Goal: Task Accomplishment & Management: Manage account settings

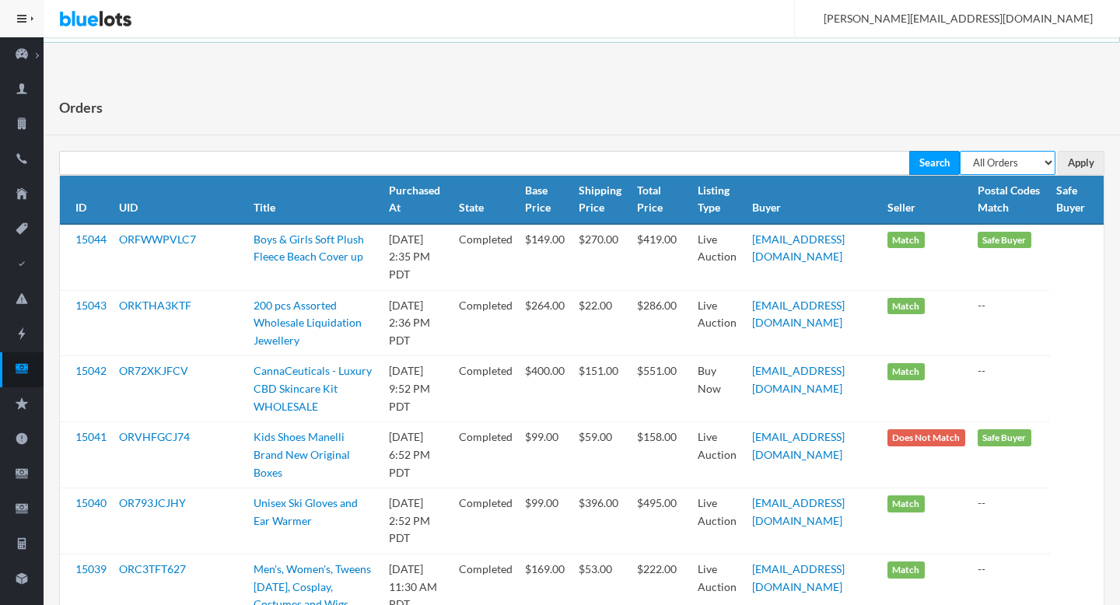
click at [1010, 167] on select "All Orders Pending Completed Under review Cancelled" at bounding box center [1008, 163] width 96 height 24
select select "pending"
click at [960, 151] on select "All Orders Pending Completed Under review Cancelled" at bounding box center [1008, 163] width 96 height 24
click at [1082, 157] on input "Apply" at bounding box center [1080, 163] width 47 height 24
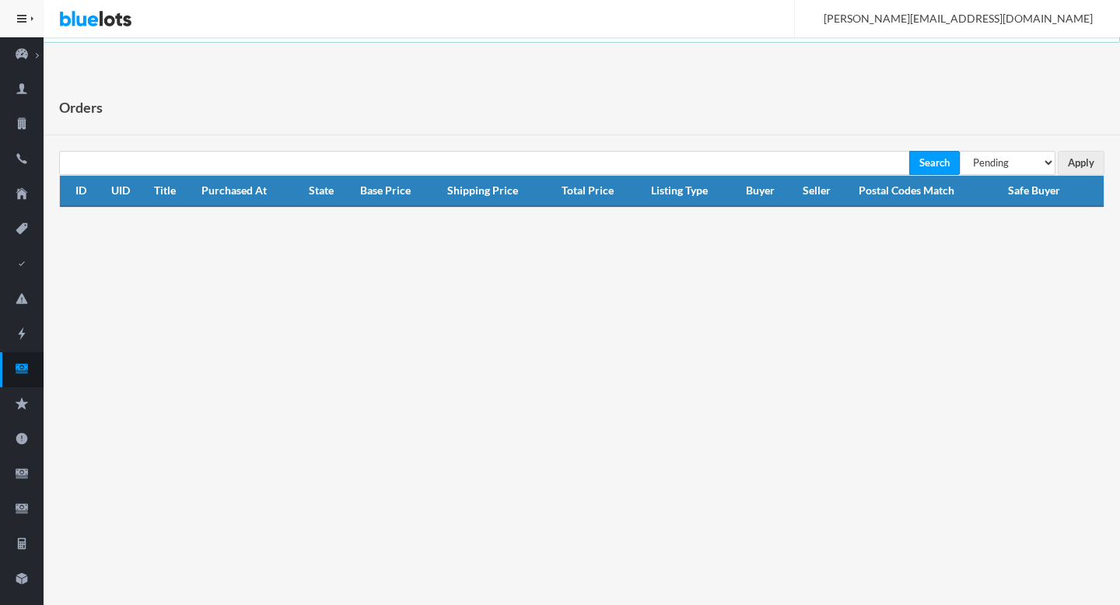
select select "under_review"
click at [960, 151] on select "All Orders Pending Completed Under review Cancelled" at bounding box center [1008, 163] width 96 height 24
click at [1095, 152] on input "Apply" at bounding box center [1080, 163] width 47 height 24
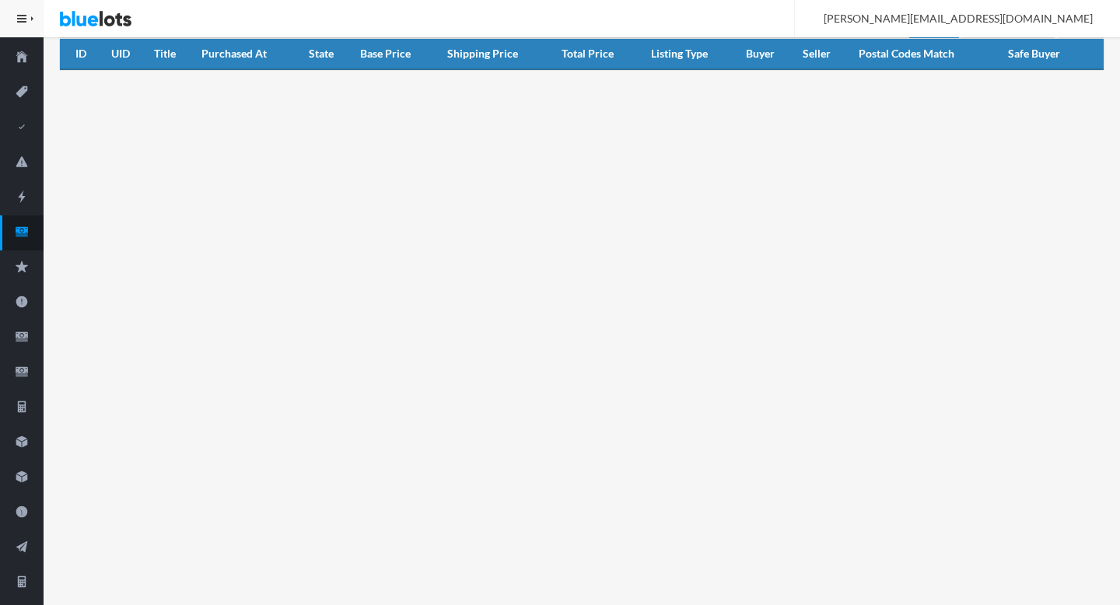
scroll to position [237, 0]
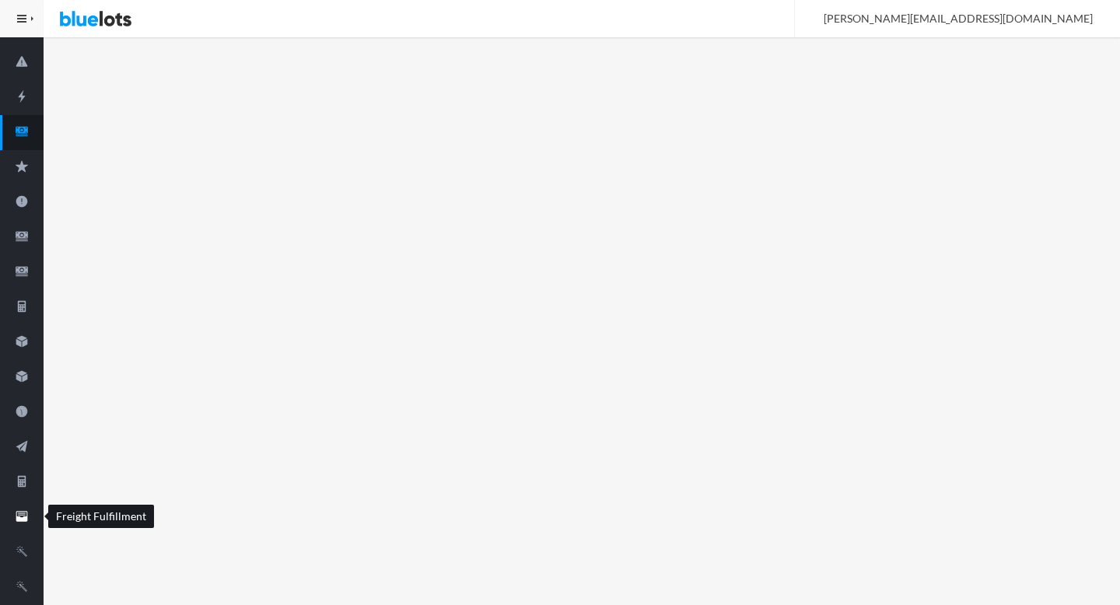
click at [24, 515] on icon "filing" at bounding box center [22, 514] width 8 height 2
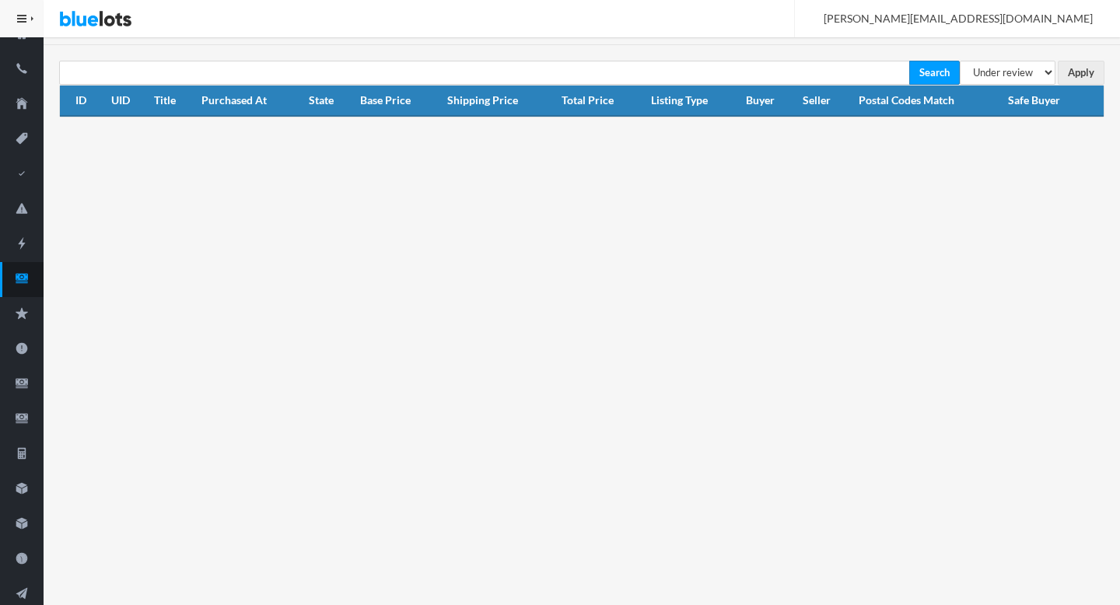
scroll to position [0, 0]
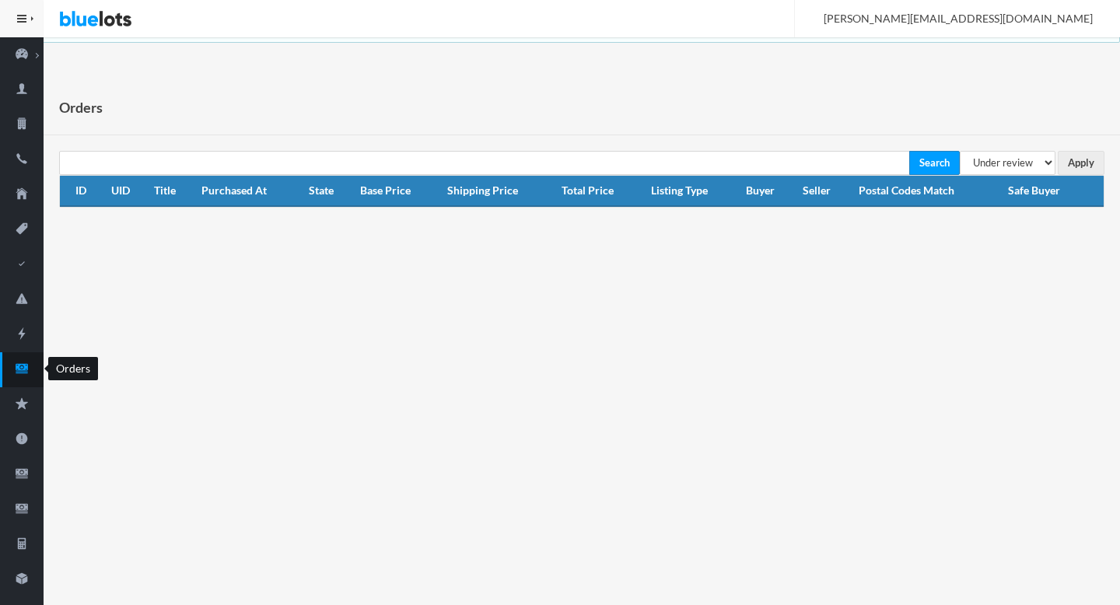
click at [21, 369] on icon "cash" at bounding box center [22, 368] width 12 height 9
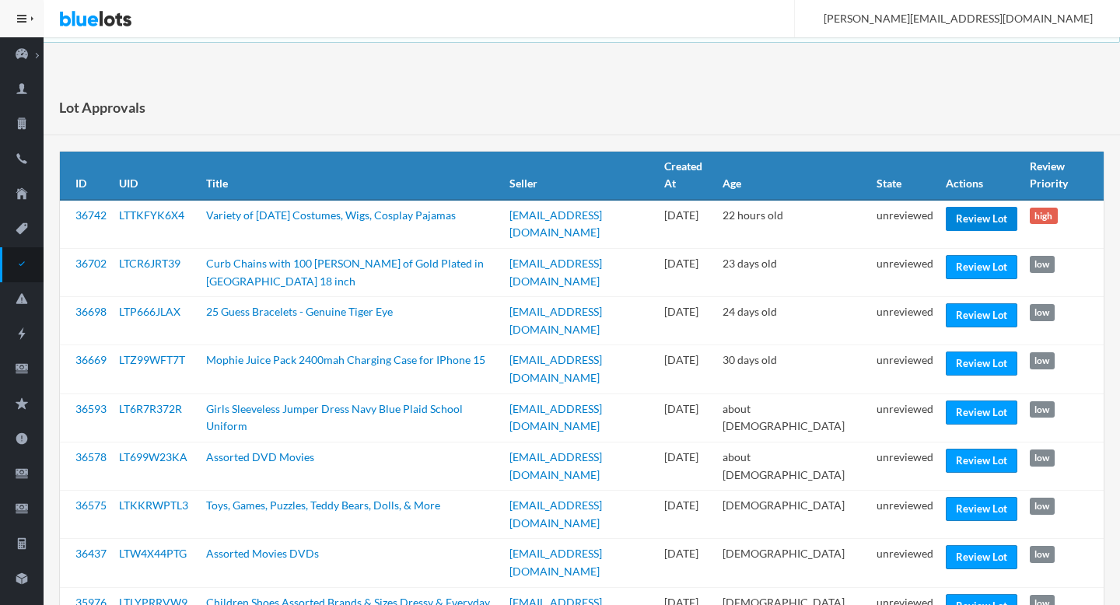
click at [960, 222] on link "Review Lot" at bounding box center [982, 219] width 72 height 24
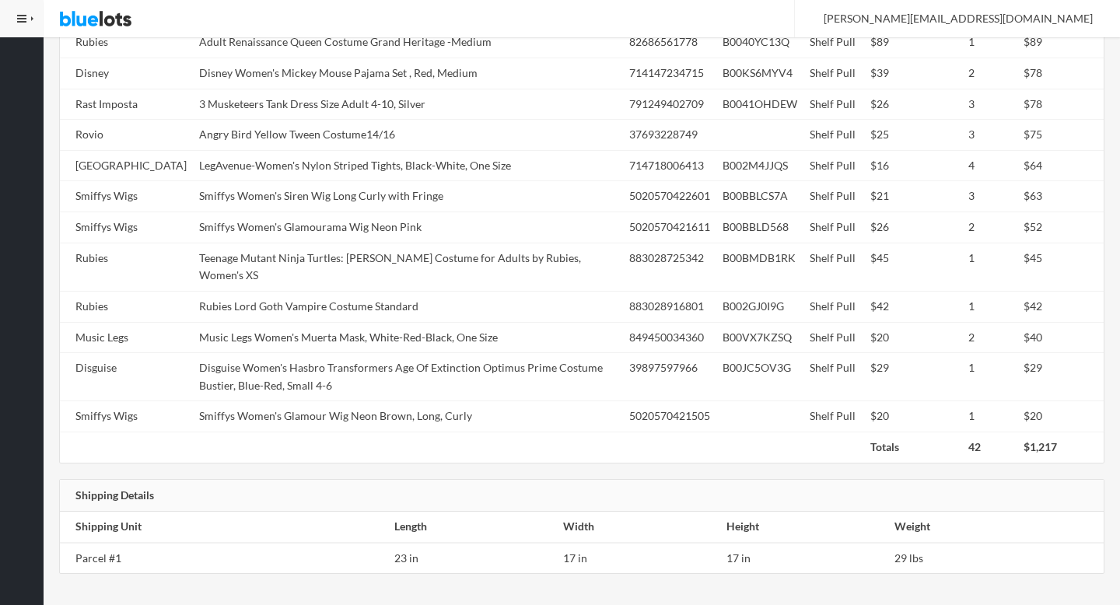
scroll to position [997, 0]
click at [267, 226] on td "Smiffys Women's Glamourama Wig Neon Pink" at bounding box center [408, 227] width 430 height 31
copy tr "Smiffys Women's Glamourama Wig Neon Pink"
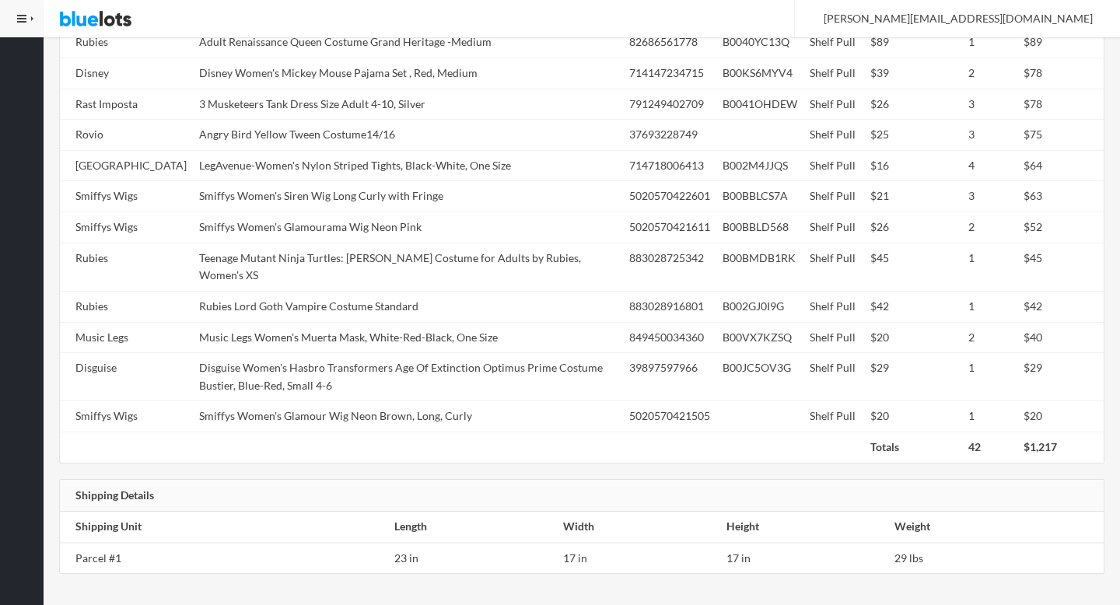
click at [279, 322] on td "Music Legs Women's Muerta Mask, White-Red-Black, One Size" at bounding box center [408, 337] width 430 height 31
copy tr "Music Legs Women's Muerta Mask, White-Red-Black, One Size"
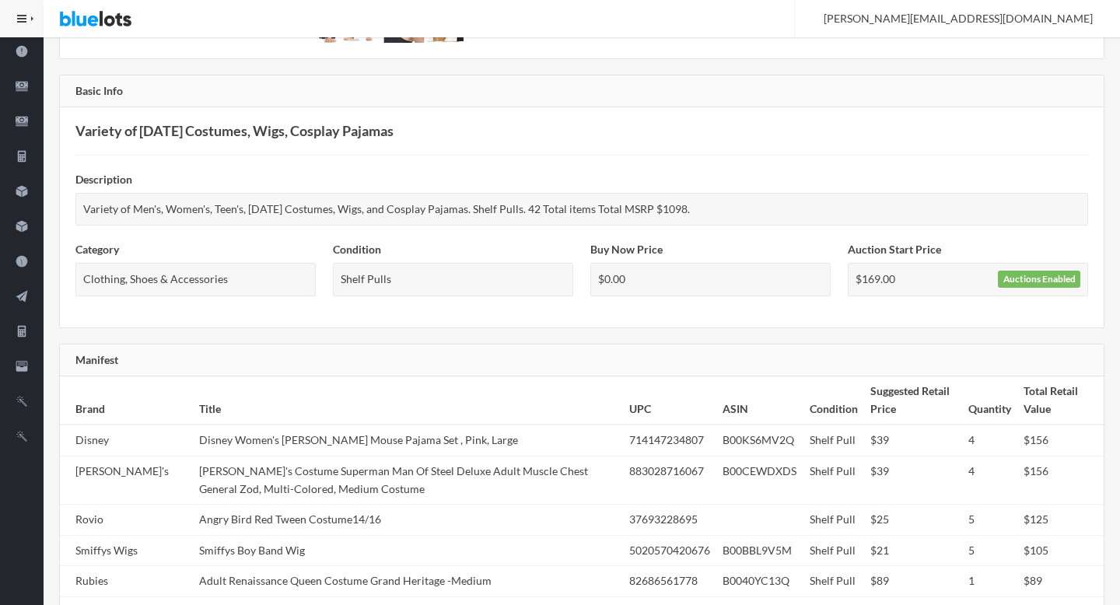
scroll to position [446, 0]
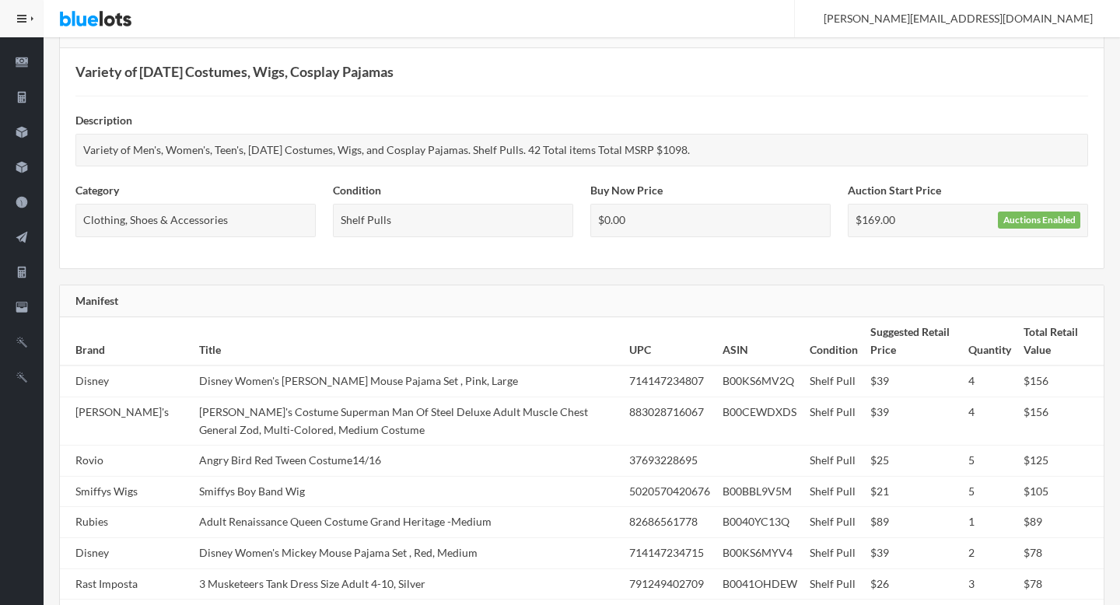
click at [281, 414] on td "Rubie's Costume Superman Man Of Steel Deluxe Adult Muscle Chest General Zod, Mu…" at bounding box center [408, 421] width 430 height 48
copy td "Man"
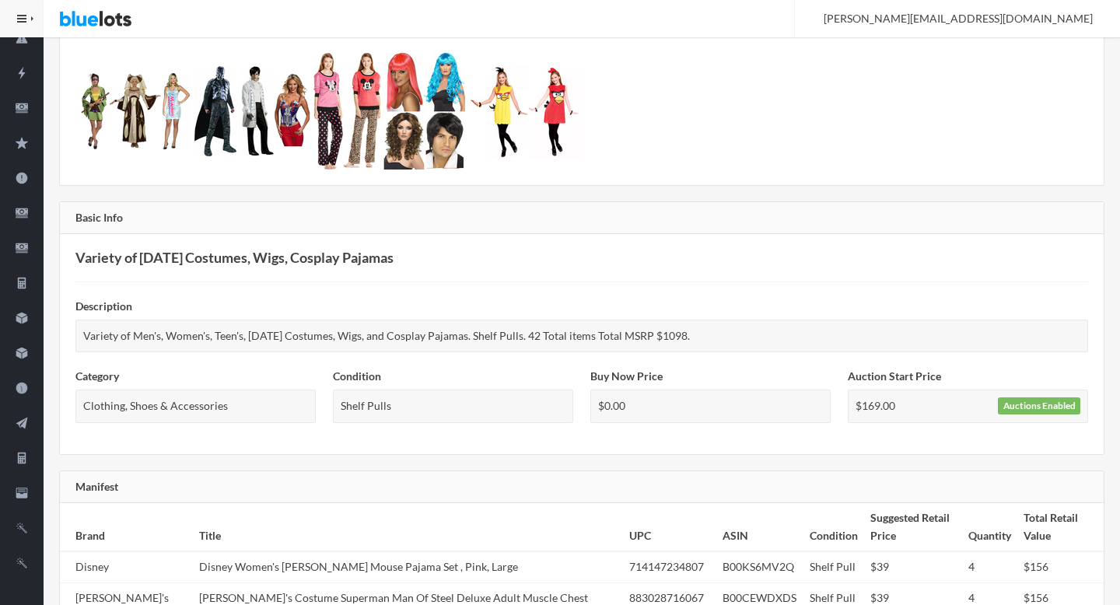
scroll to position [0, 0]
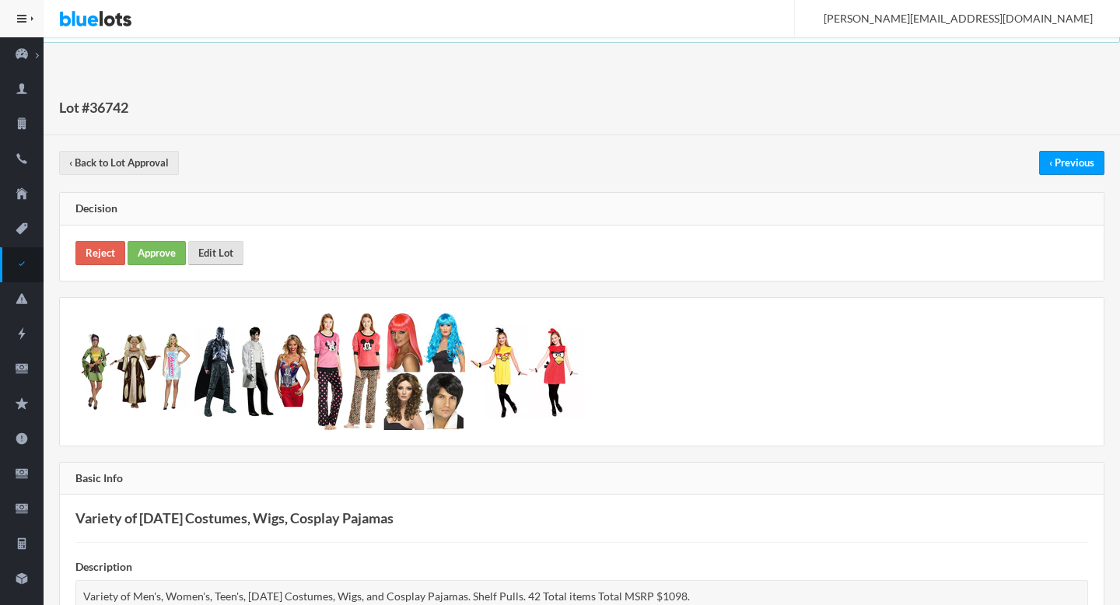
click at [203, 254] on link "Edit Lot" at bounding box center [215, 253] width 55 height 24
click at [138, 256] on link "Approve" at bounding box center [157, 253] width 58 height 24
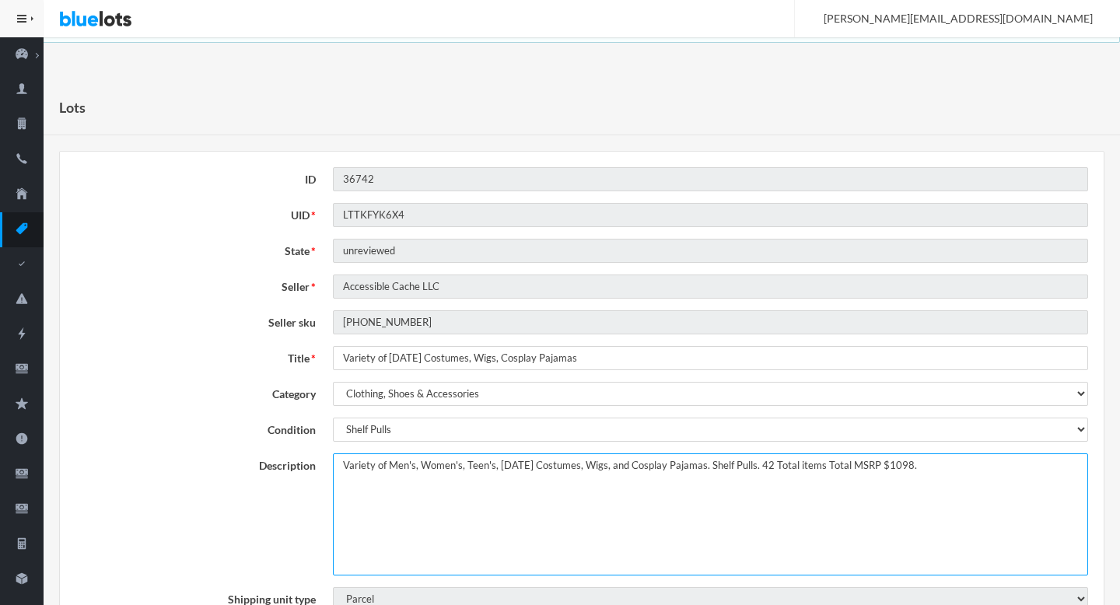
click at [341, 466] on textarea "Variety of Men's, Women's, Teen's, Halloween Costumes, Wigs, and Cosplay Pajama…" at bounding box center [710, 514] width 755 height 122
click at [901, 465] on textarea "Variety of Men's, Women's, Teen's, Halloween Costumes, Wigs, and Cosplay Pajama…" at bounding box center [710, 514] width 755 height 122
type textarea "This lot includes Variety of Men's, Women's, teens', Halloween Costumes, Wigs, …"
click at [760, 467] on textarea "Variety of Men's, Women's, Teen's, Halloween Costumes, Wigs, and Cosplay Pajama…" at bounding box center [710, 514] width 755 height 122
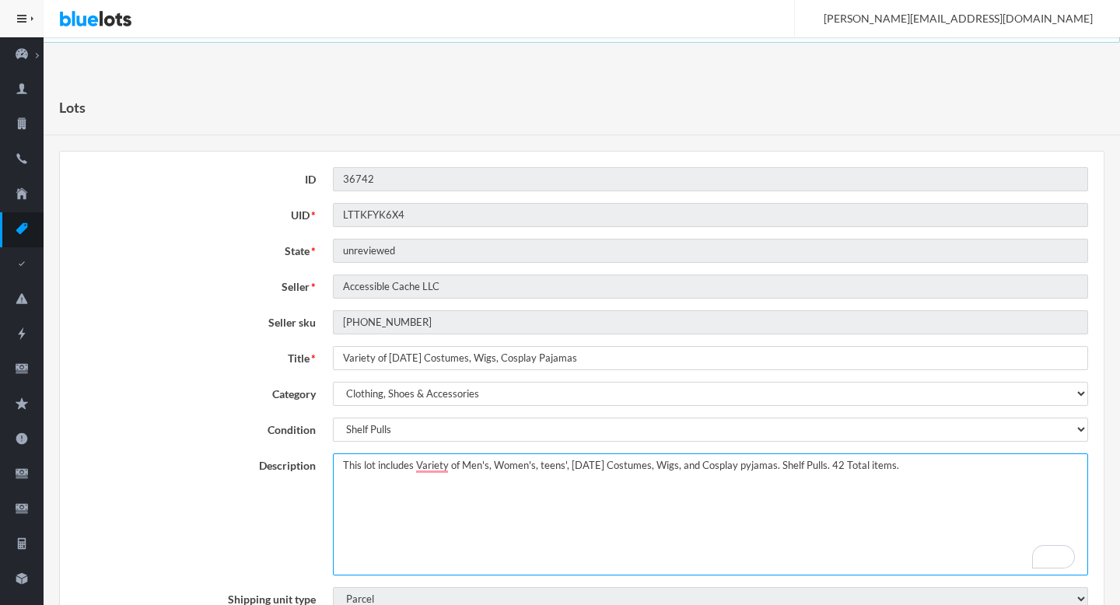
click at [760, 467] on textarea "Variety of Men's, Women's, Teen's, Halloween Costumes, Wigs, and Cosplay Pajama…" at bounding box center [710, 514] width 755 height 122
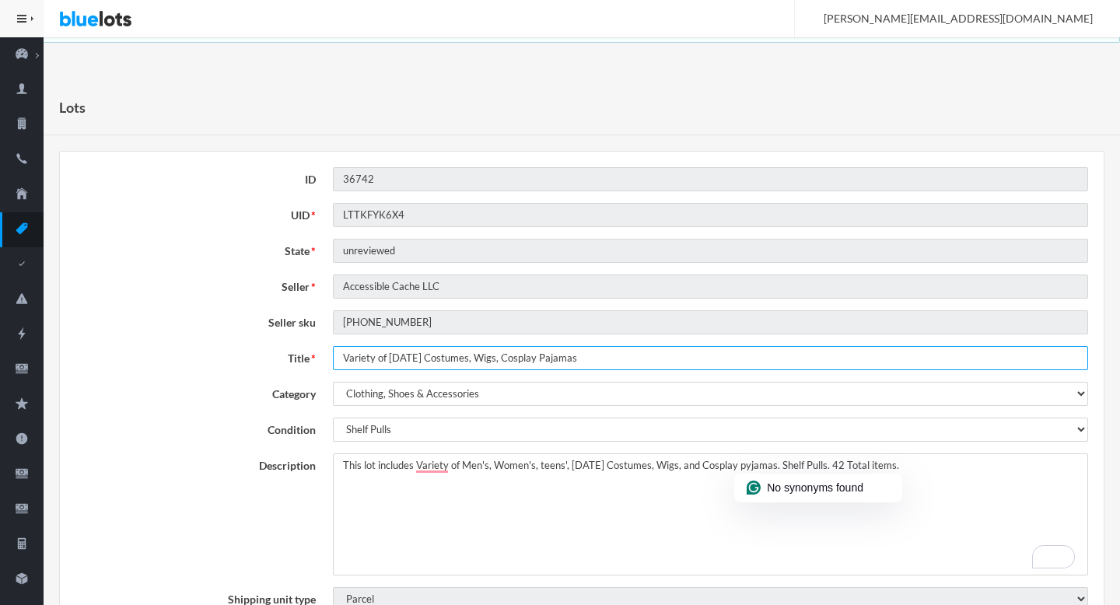
click at [561, 355] on input "Variety of Halloween Costumes, Wigs, Cosplay Pajamas" at bounding box center [710, 358] width 755 height 24
paste input "py"
type input "Variety of Halloween Costumes, Wigs, Cosplay pyjamas"
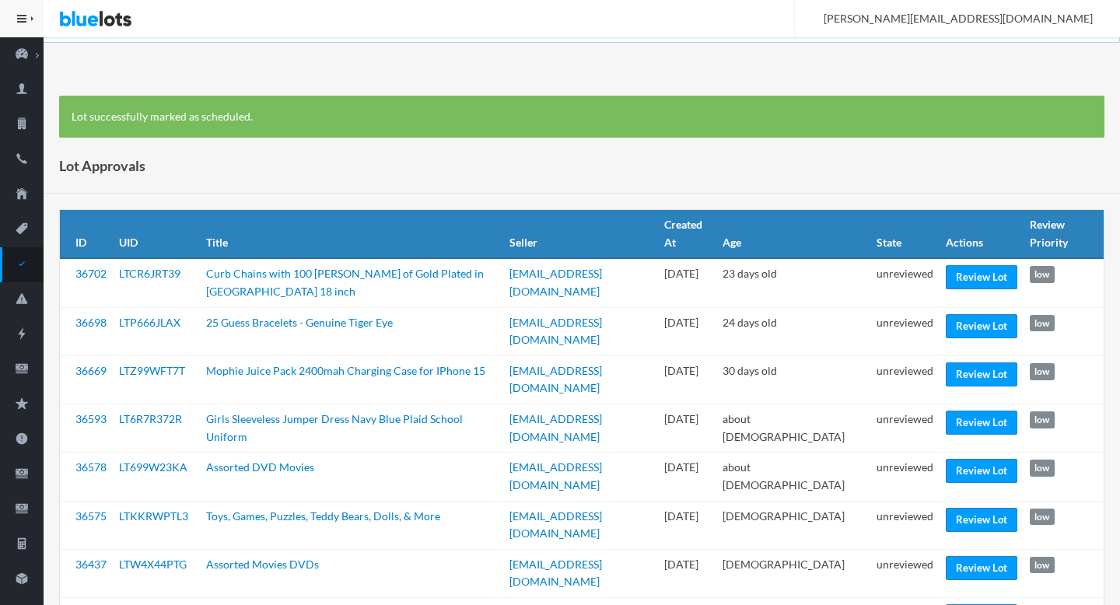
click at [736, 170] on div "Lot Approvals" at bounding box center [582, 165] width 1076 height 55
click at [985, 272] on link "Review Lot" at bounding box center [982, 277] width 72 height 24
click at [963, 316] on link "Review Lot" at bounding box center [982, 326] width 72 height 24
click at [958, 362] on link "Review Lot" at bounding box center [982, 374] width 72 height 24
click at [959, 411] on link "Review Lot" at bounding box center [982, 423] width 72 height 24
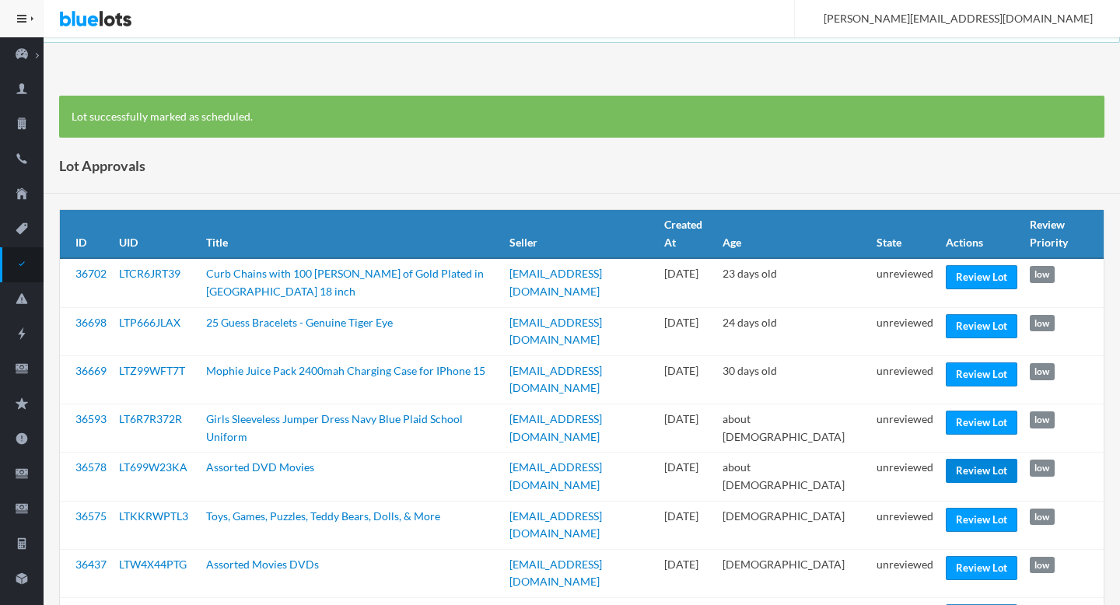
click at [954, 459] on link "Review Lot" at bounding box center [982, 471] width 72 height 24
click at [967, 508] on link "Review Lot" at bounding box center [982, 520] width 72 height 24
click at [976, 556] on link "Review Lot" at bounding box center [982, 568] width 72 height 24
click at [955, 604] on link "Review Lot" at bounding box center [982, 616] width 72 height 24
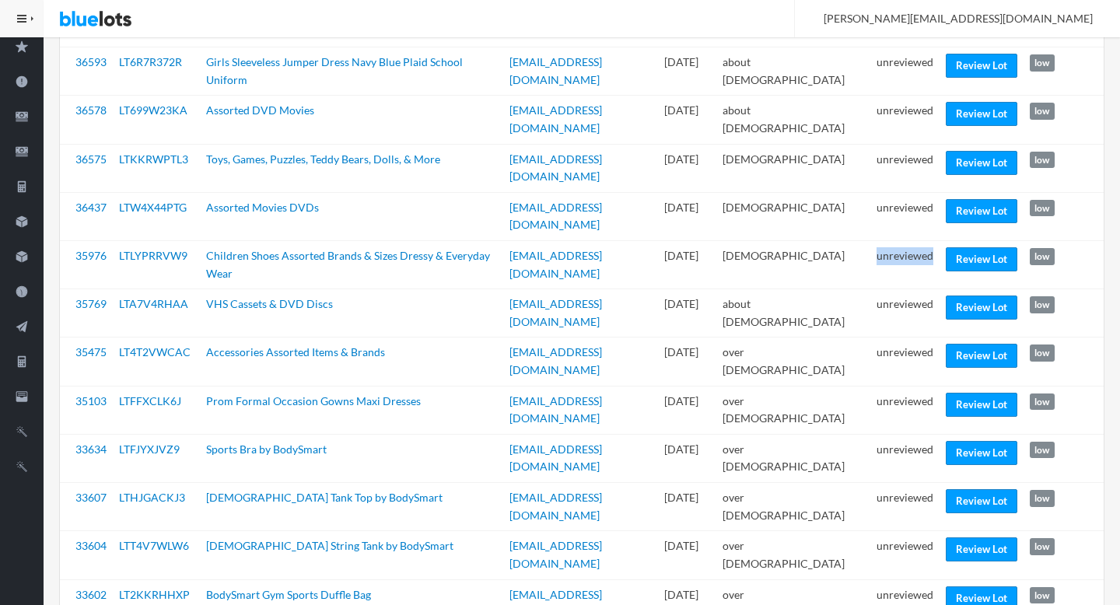
scroll to position [413, 0]
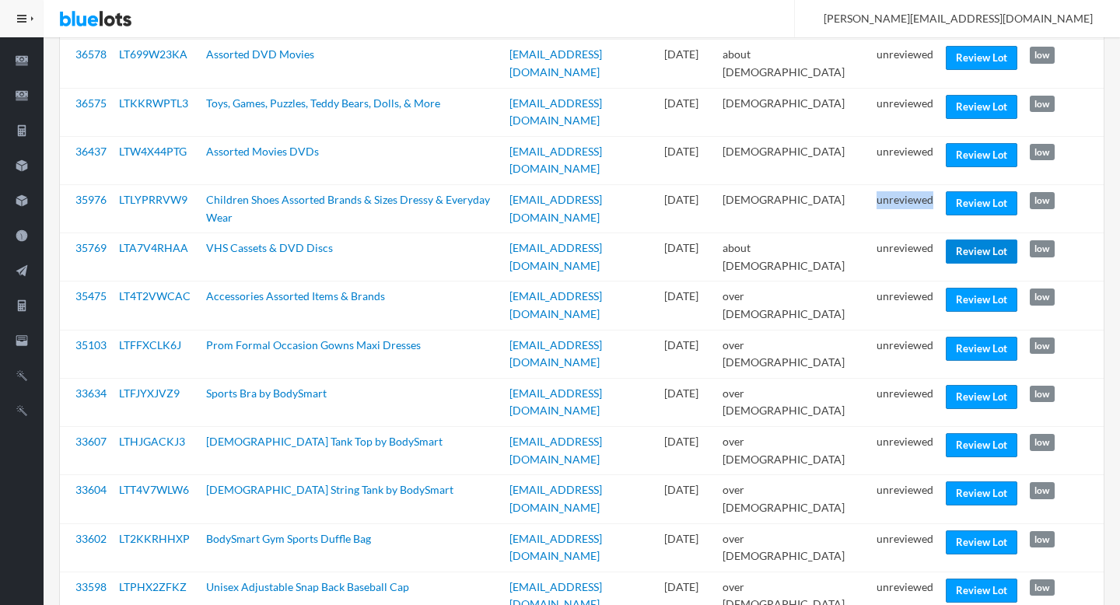
click at [965, 239] on link "Review Lot" at bounding box center [982, 251] width 72 height 24
click at [964, 288] on link "Review Lot" at bounding box center [982, 300] width 72 height 24
click at [959, 337] on link "Review Lot" at bounding box center [982, 349] width 72 height 24
click at [955, 385] on link "Review Lot" at bounding box center [982, 397] width 72 height 24
click at [956, 433] on link "Review Lot" at bounding box center [982, 445] width 72 height 24
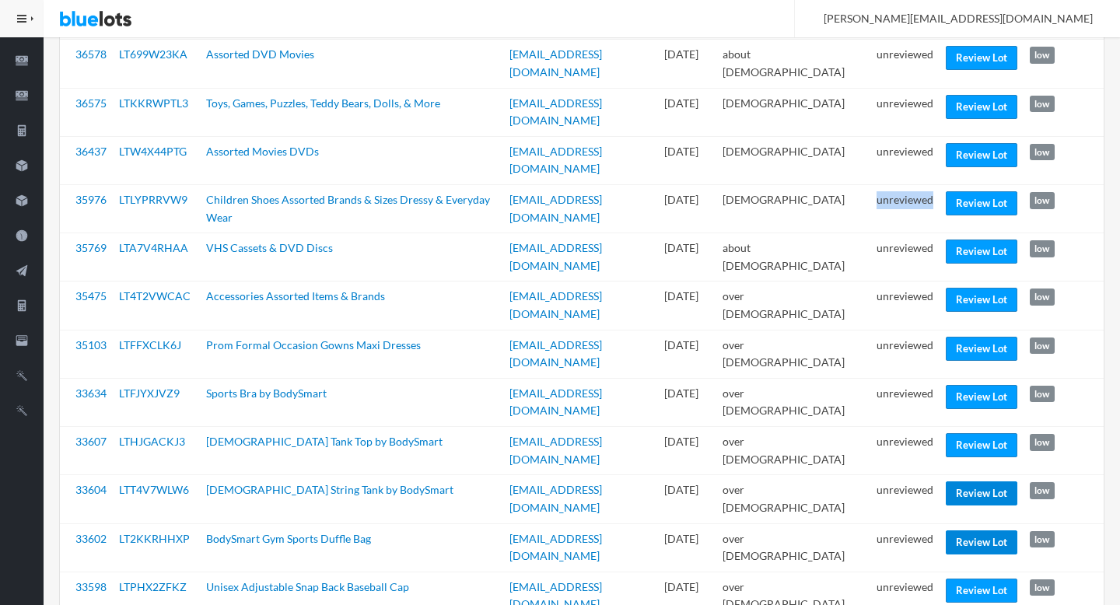
click at [956, 481] on link "Review Lot" at bounding box center [982, 493] width 72 height 24
click at [956, 530] on link "Review Lot" at bounding box center [982, 542] width 72 height 24
click at [959, 579] on link "Review Lot" at bounding box center [982, 591] width 72 height 24
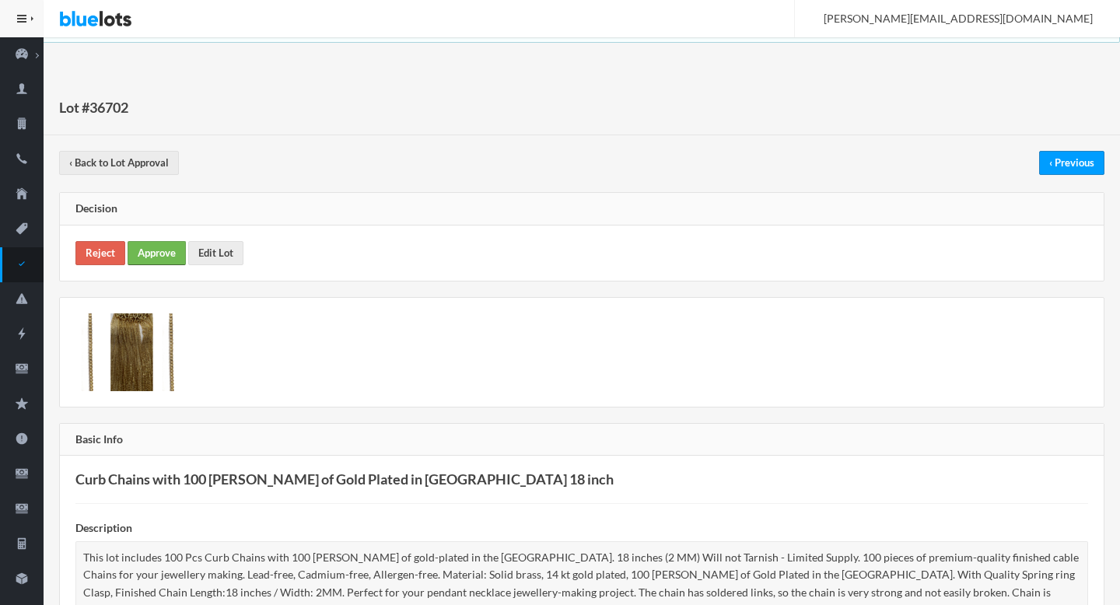
click at [151, 257] on link "Approve" at bounding box center [157, 253] width 58 height 24
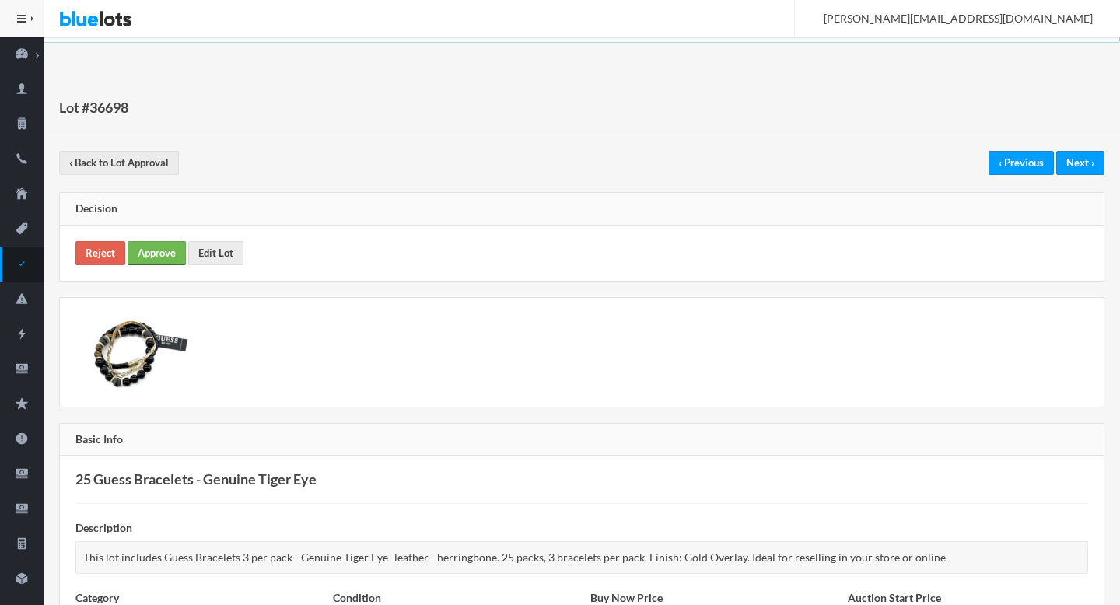
click at [177, 242] on link "Approve" at bounding box center [157, 253] width 58 height 24
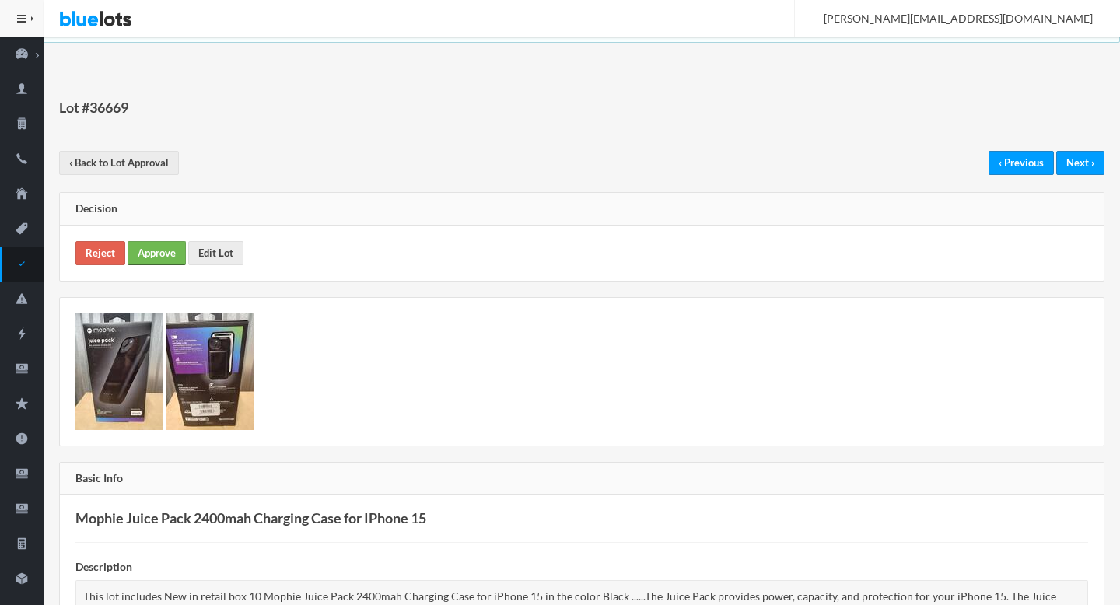
click at [157, 250] on link "Approve" at bounding box center [157, 253] width 58 height 24
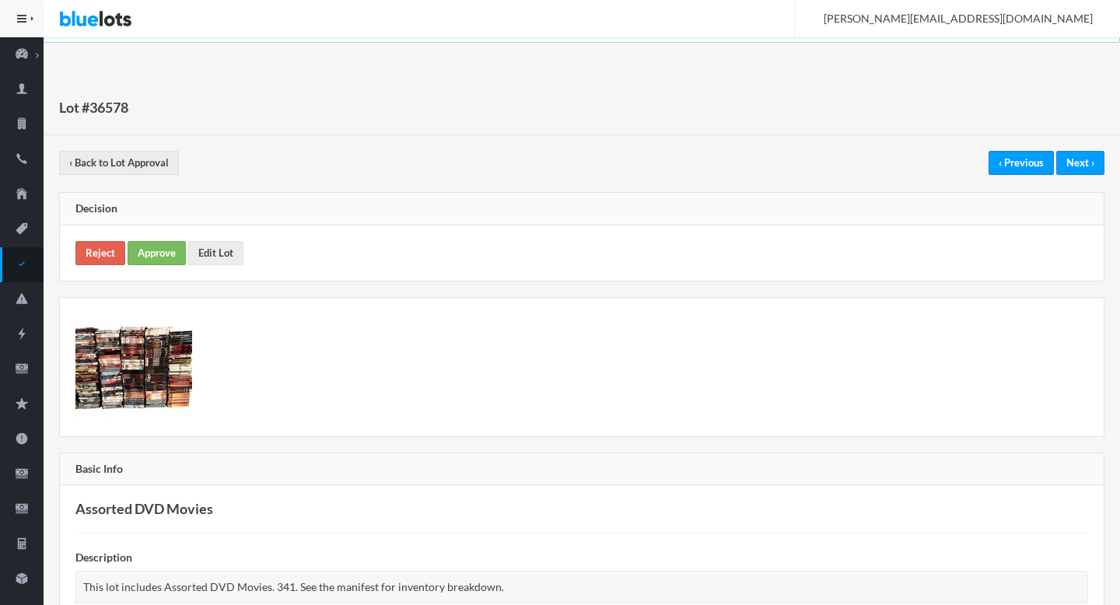
drag, startPoint x: 158, startPoint y: 277, endPoint x: 158, endPoint y: 268, distance: 8.6
click at [158, 276] on div "Reject Approve Edit Lot" at bounding box center [581, 252] width 1043 height 55
click at [158, 261] on link "Approve" at bounding box center [157, 253] width 58 height 24
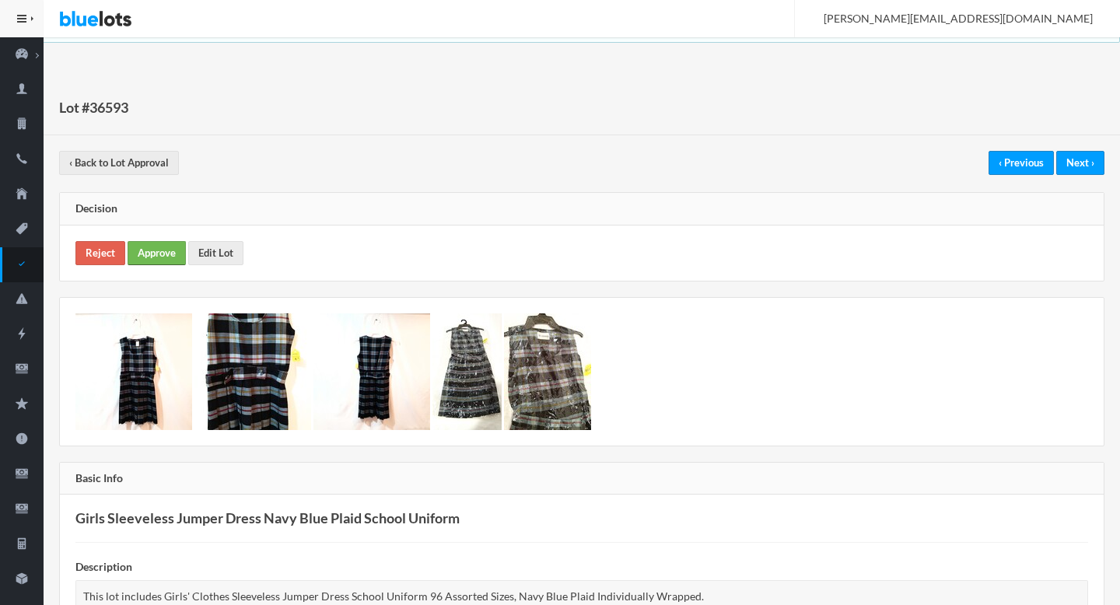
click at [154, 246] on link "Approve" at bounding box center [157, 253] width 58 height 24
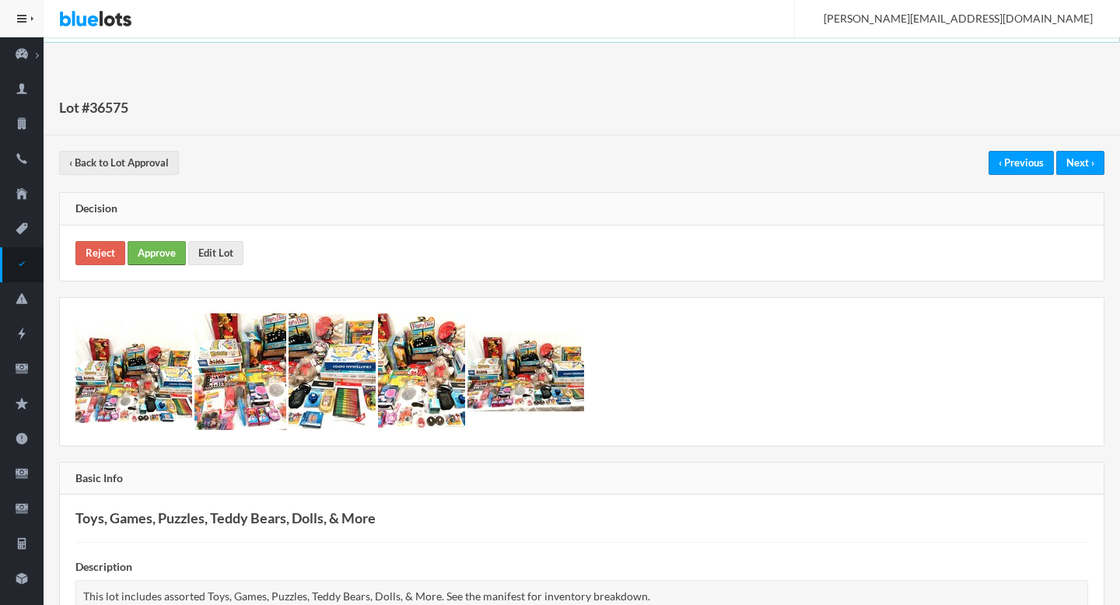
click at [159, 259] on link "Approve" at bounding box center [157, 253] width 58 height 24
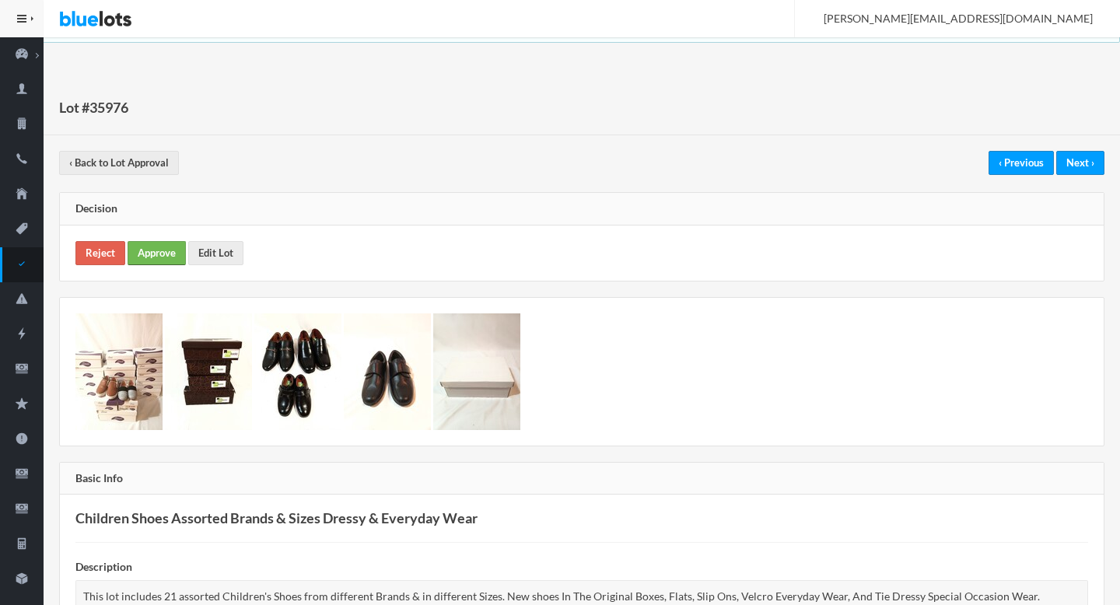
click at [141, 252] on link "Approve" at bounding box center [157, 253] width 58 height 24
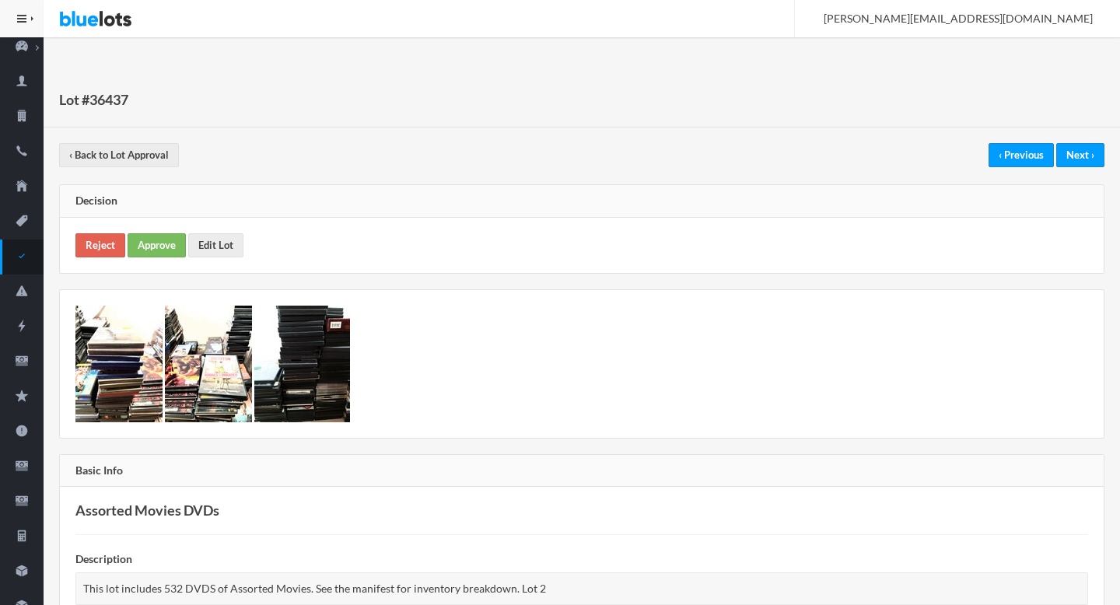
scroll to position [35, 0]
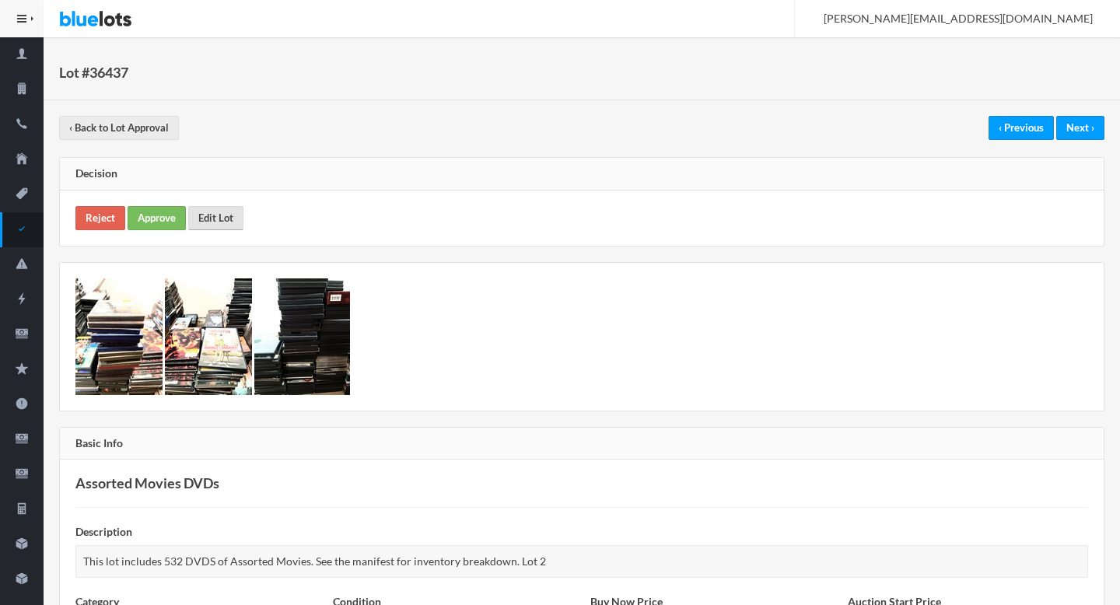
click at [217, 208] on link "Edit Lot" at bounding box center [215, 218] width 55 height 24
click at [180, 218] on link "Approve" at bounding box center [157, 218] width 58 height 24
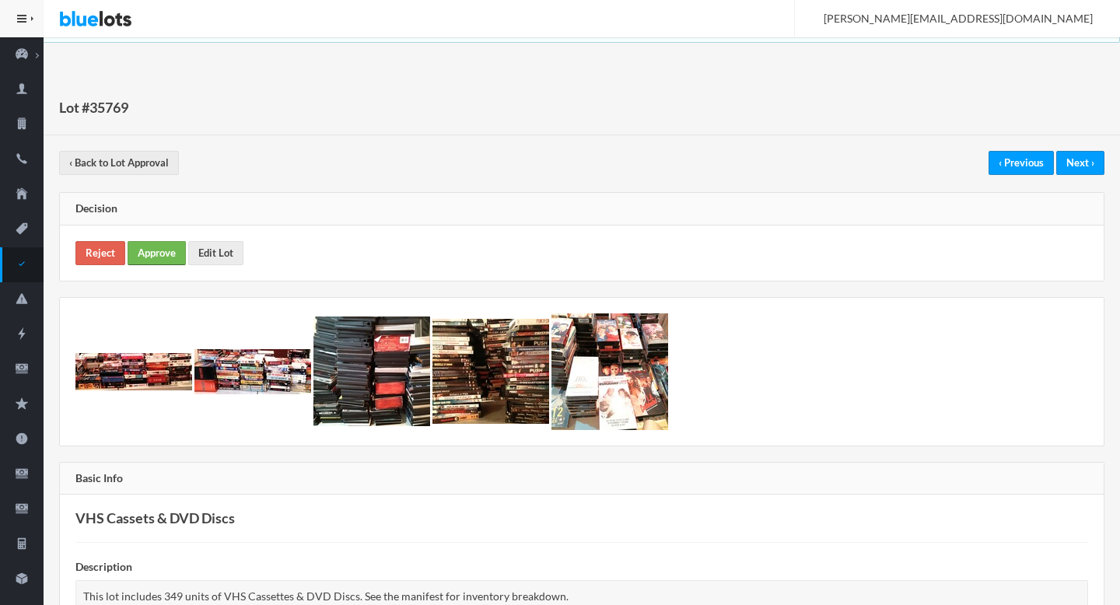
click at [165, 252] on link "Approve" at bounding box center [157, 253] width 58 height 24
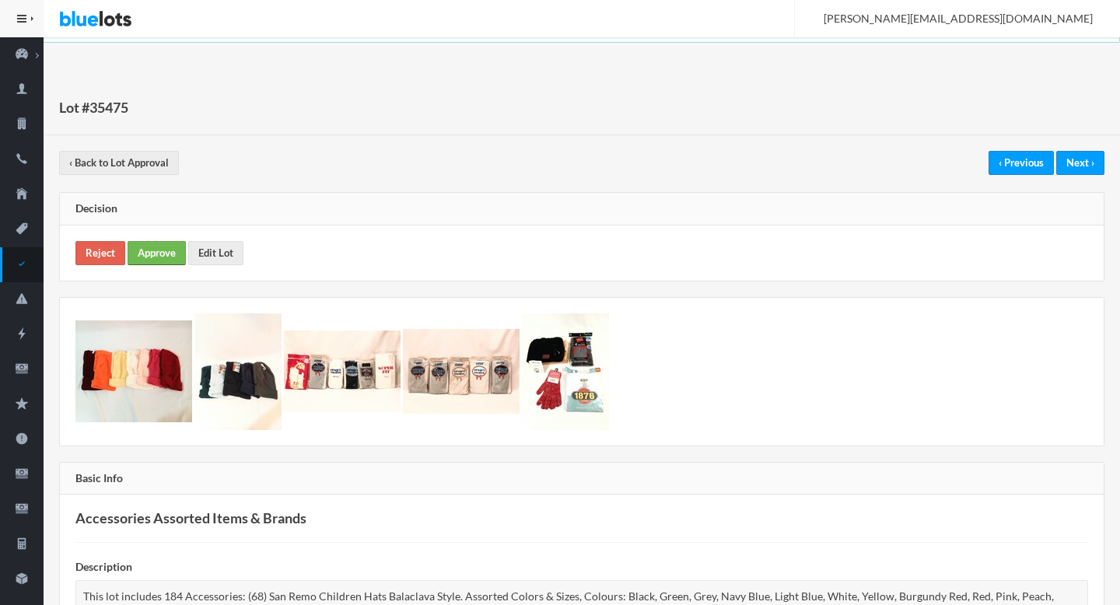
click at [157, 252] on link "Approve" at bounding box center [157, 253] width 58 height 24
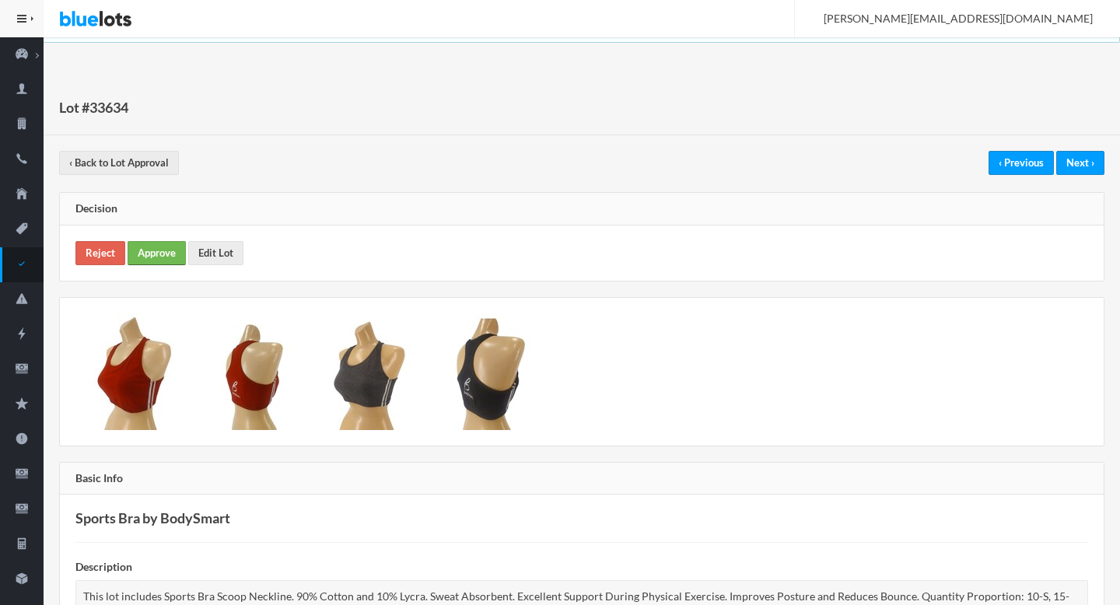
click at [152, 250] on link "Approve" at bounding box center [157, 253] width 58 height 24
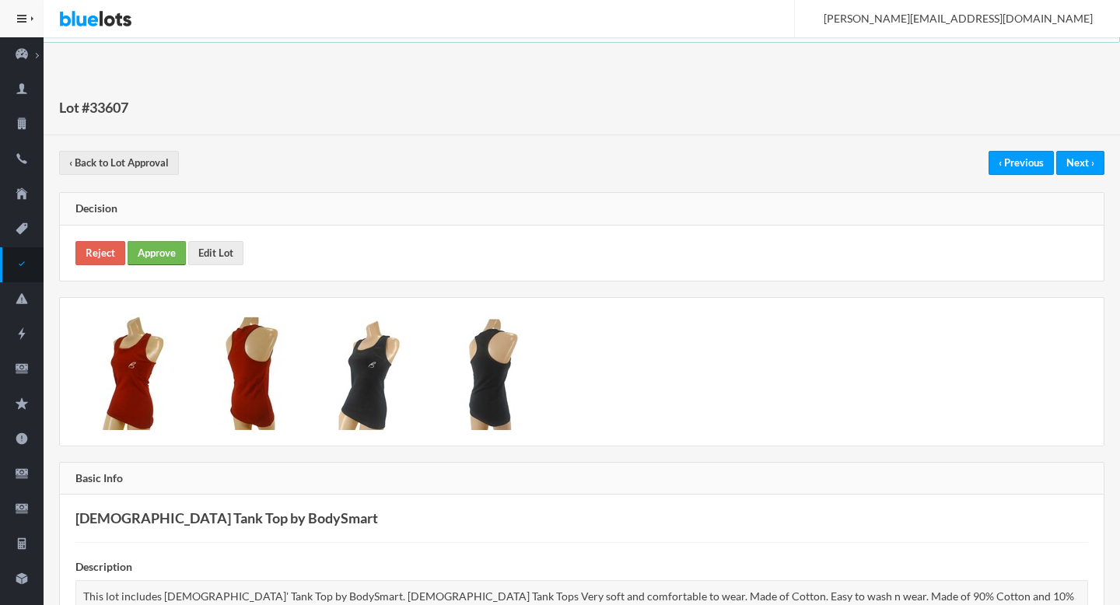
click at [169, 245] on link "Approve" at bounding box center [157, 253] width 58 height 24
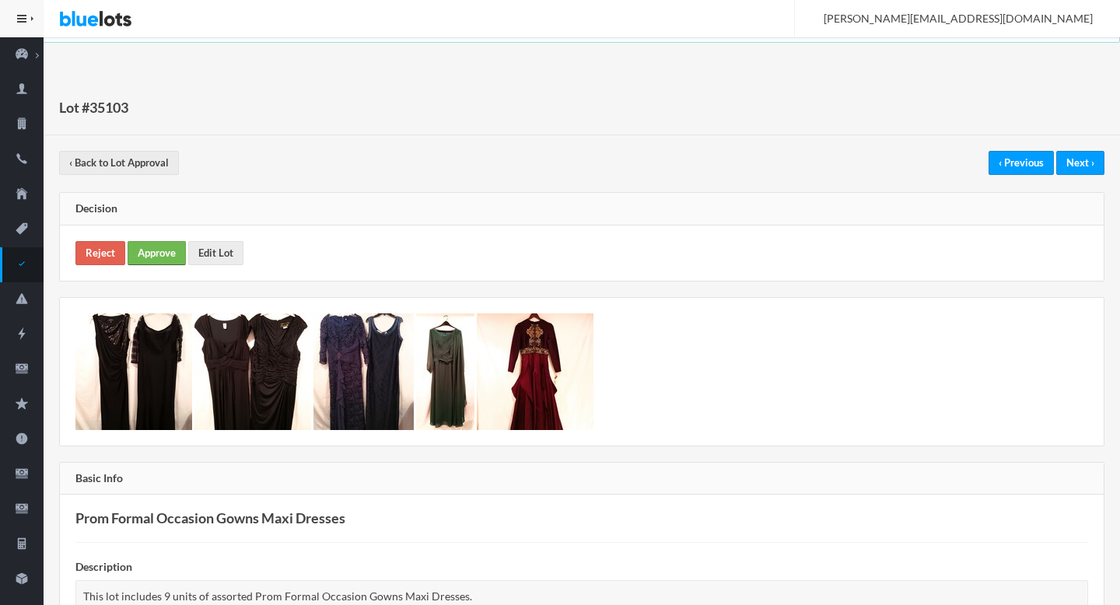
click at [165, 249] on link "Approve" at bounding box center [157, 253] width 58 height 24
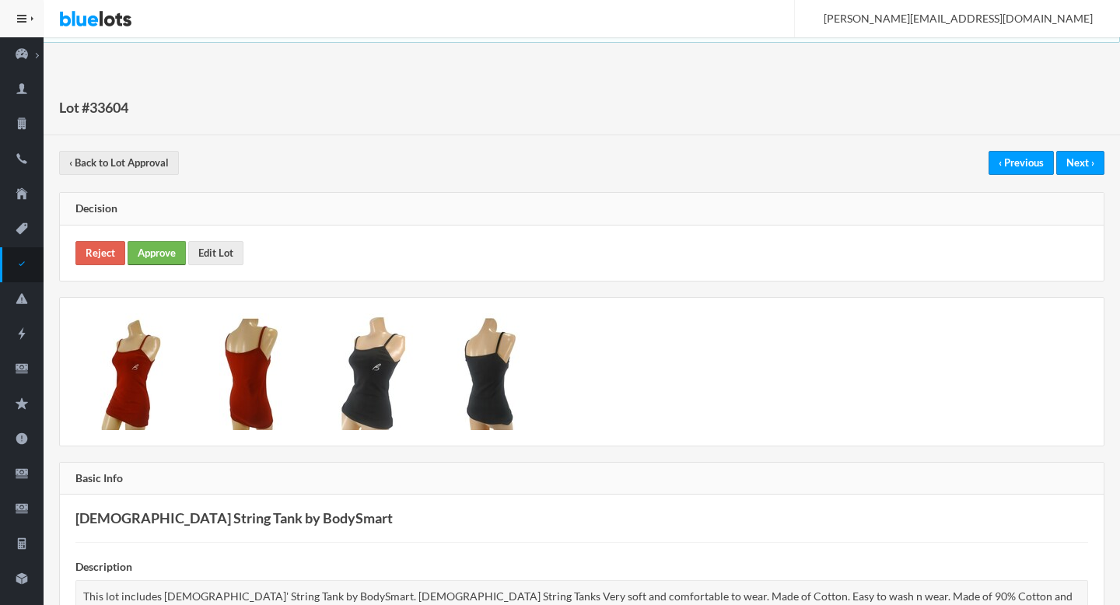
click at [147, 252] on link "Approve" at bounding box center [157, 253] width 58 height 24
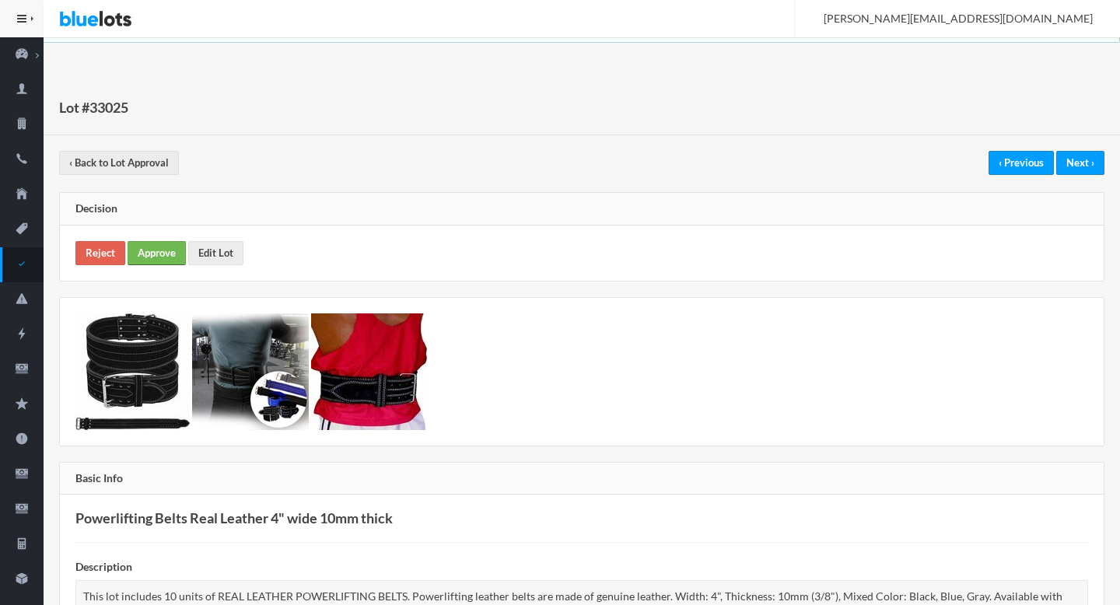
click at [166, 250] on link "Approve" at bounding box center [157, 253] width 58 height 24
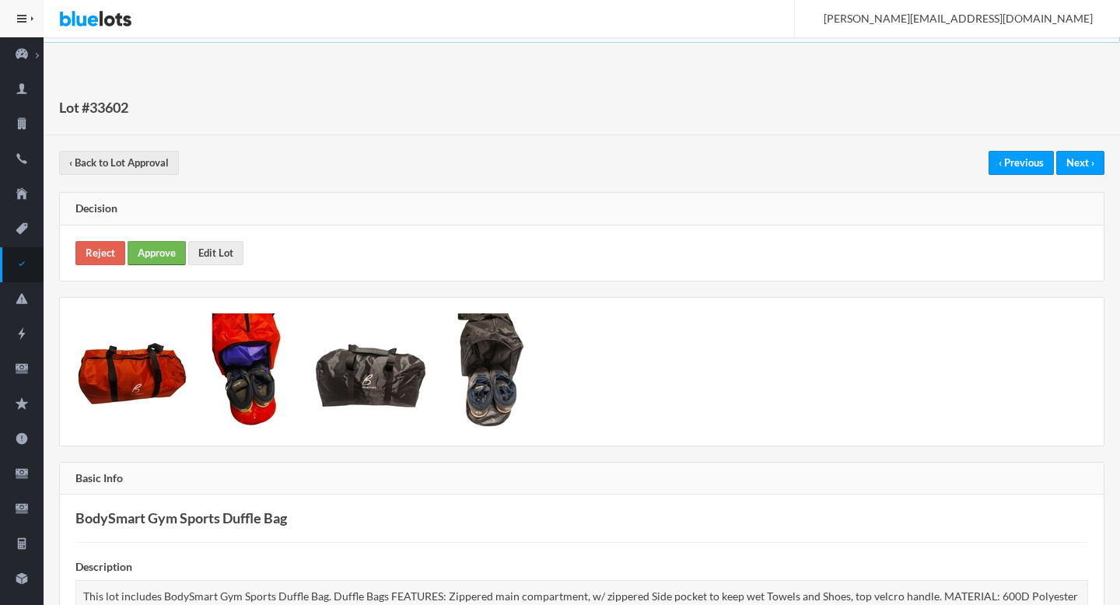
click at [148, 256] on link "Approve" at bounding box center [157, 253] width 58 height 24
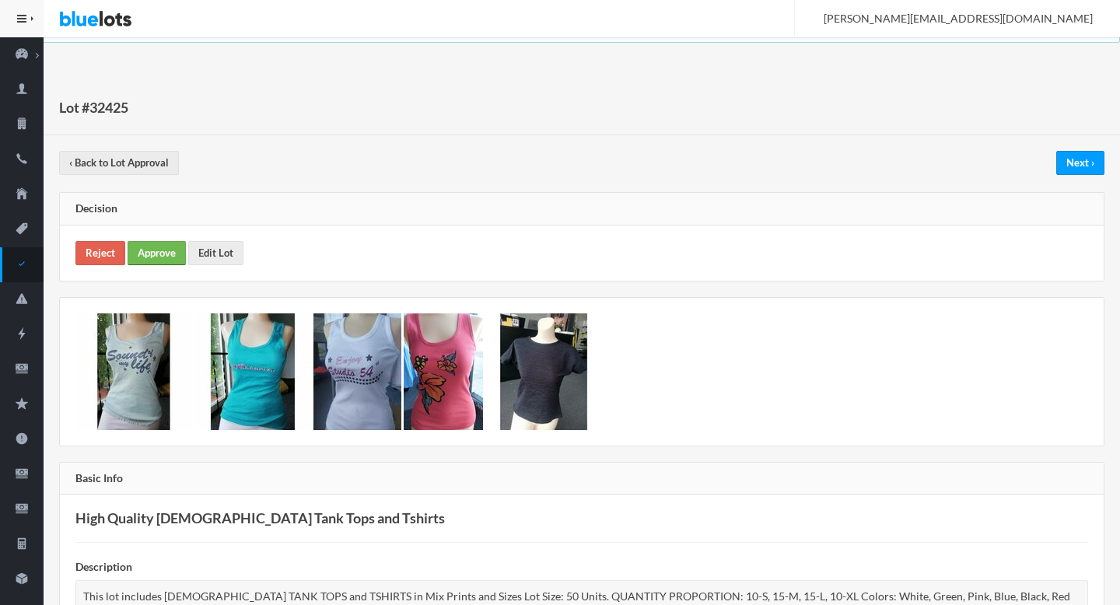
click at [166, 264] on div "Reject Approve Edit Lot" at bounding box center [581, 252] width 1043 height 55
click at [163, 264] on link "Approve" at bounding box center [157, 253] width 58 height 24
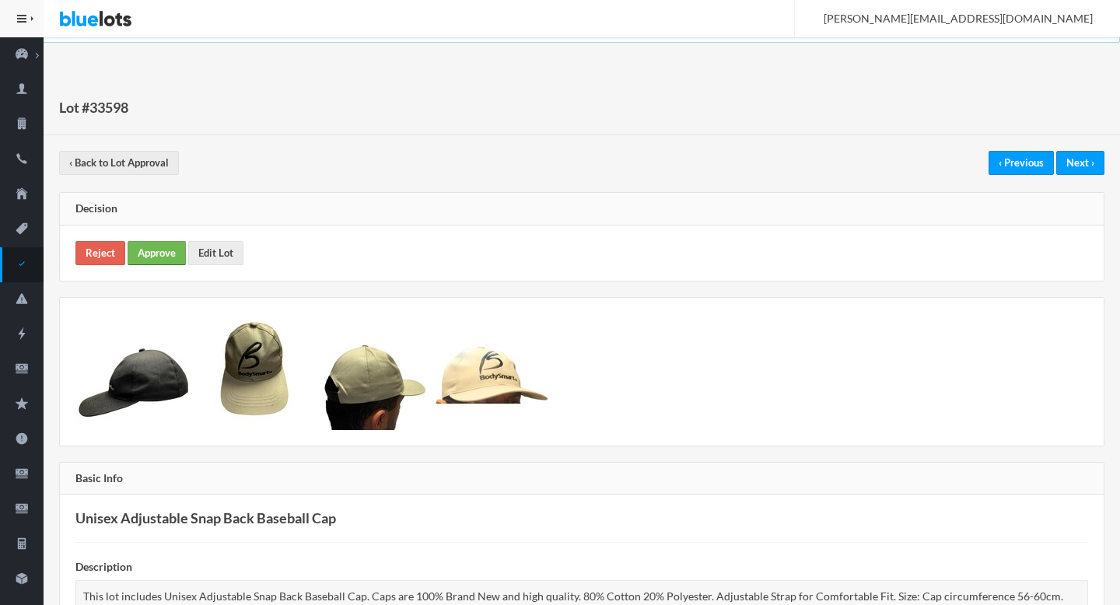
click at [145, 258] on link "Approve" at bounding box center [157, 253] width 58 height 24
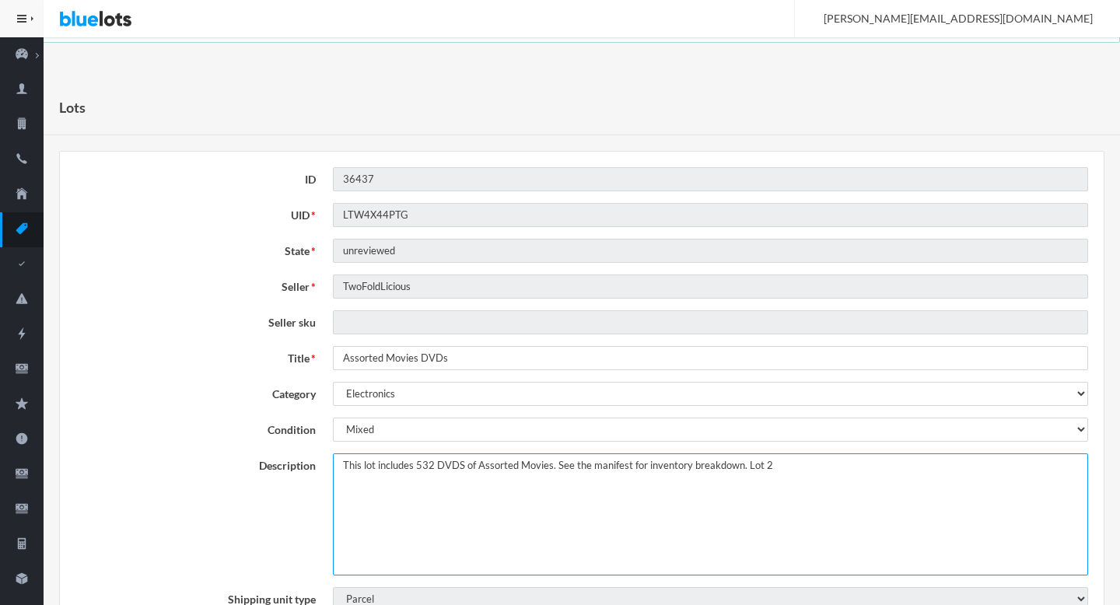
click at [744, 463] on textarea "This lot includes 532 DVDS of Assorted Movies. See the manifest for inventory b…" at bounding box center [710, 514] width 755 height 122
click at [833, 480] on textarea "This lot includes 532 DVDS of Assorted Movies. See the manifest for inventory b…" at bounding box center [710, 514] width 755 height 122
type textarea "This lot includes 532 DVDS of Assorted Movies. See the manifest for inventory b…"
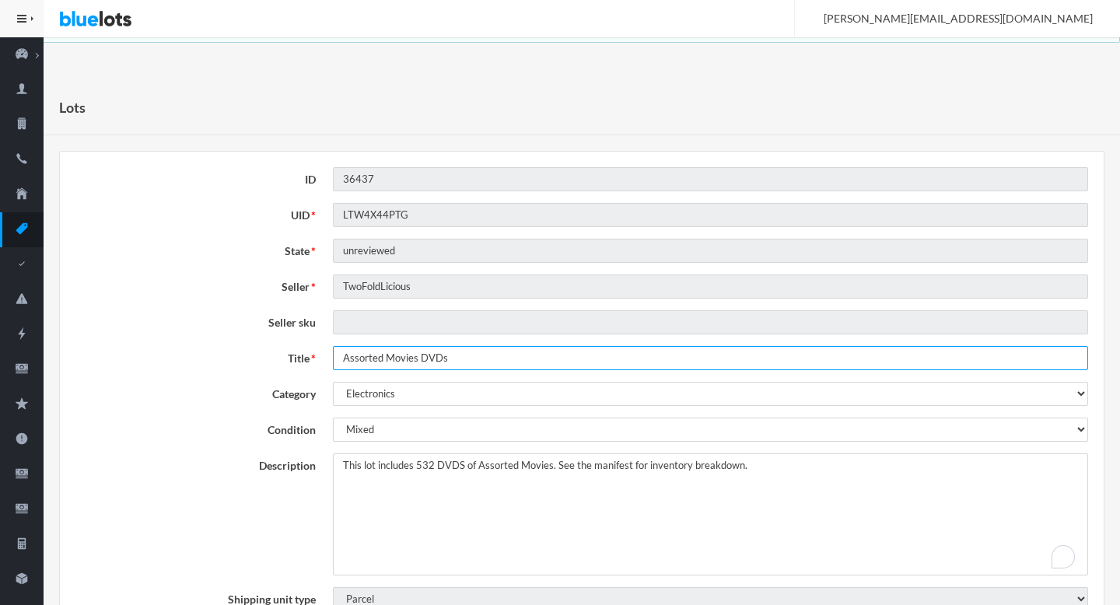
click at [437, 367] on input "Assorted Movies DVDs" at bounding box center [710, 358] width 755 height 24
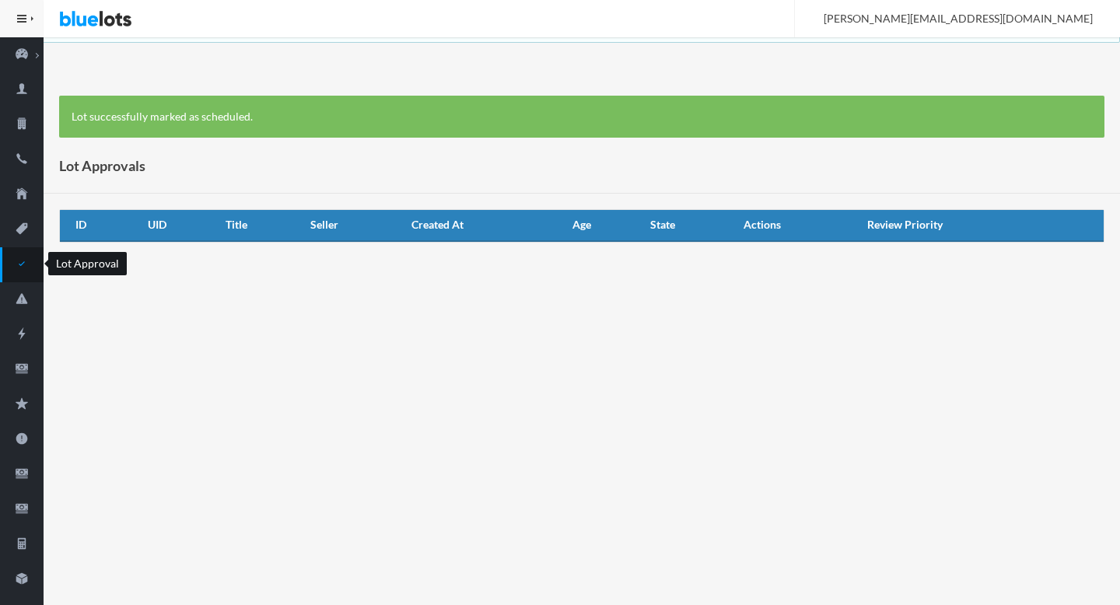
click at [23, 272] on ion-icon "checkmark" at bounding box center [22, 265] width 44 height 16
